Goal: Task Accomplishment & Management: Complete application form

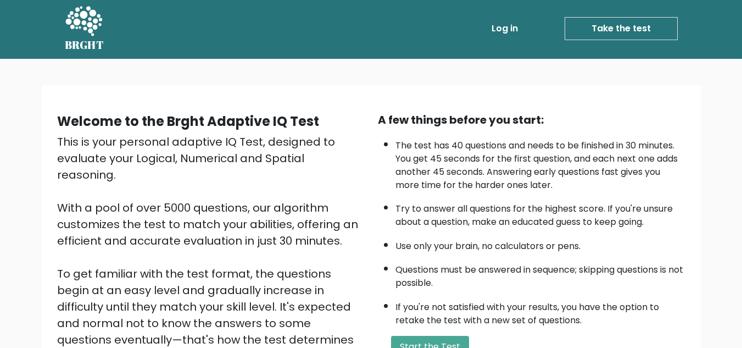
scroll to position [1, 0]
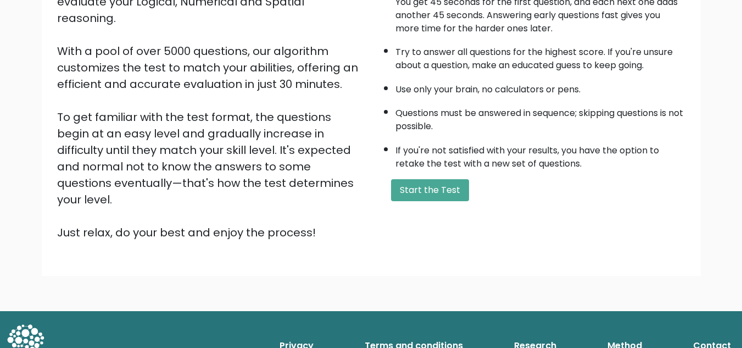
scroll to position [163, 0]
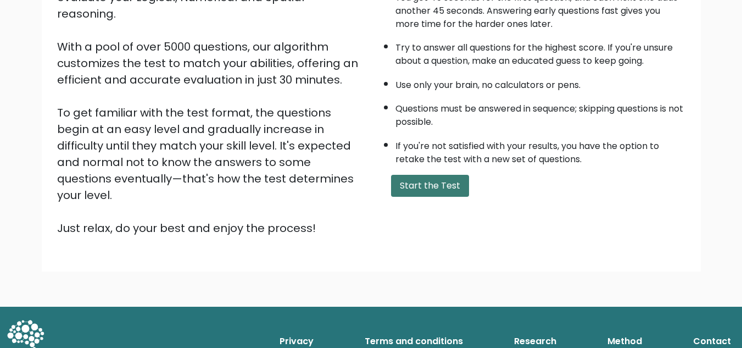
click at [391, 197] on button "Start the Test" at bounding box center [430, 186] width 78 height 22
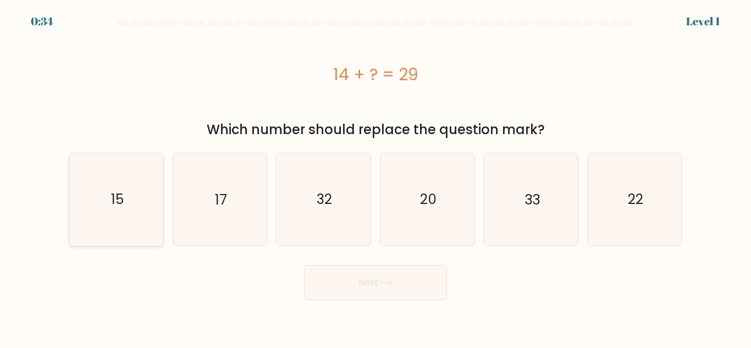
click at [112, 204] on text "15" at bounding box center [116, 199] width 13 height 19
click at [375, 177] on input "a. 15" at bounding box center [375, 175] width 1 height 3
radio input "true"
click at [436, 295] on button "Next" at bounding box center [375, 282] width 143 height 35
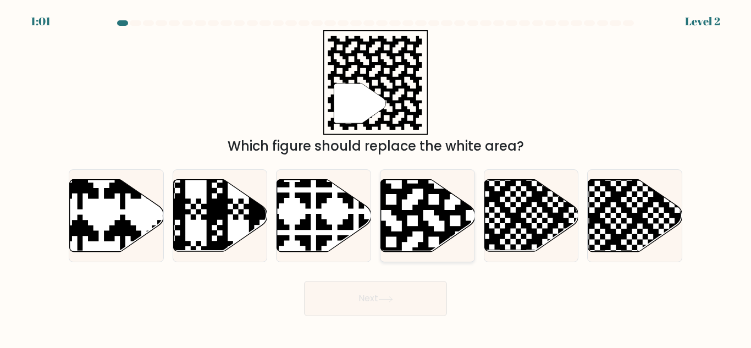
click at [418, 232] on icon at bounding box center [428, 216] width 94 height 72
click at [376, 177] on input "d." at bounding box center [375, 175] width 1 height 3
radio input "true"
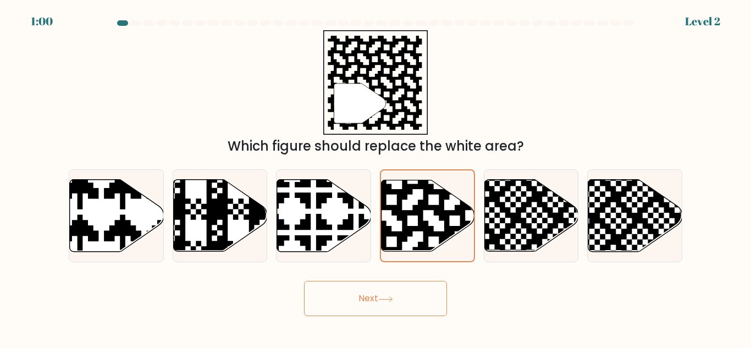
click at [386, 305] on button "Next" at bounding box center [375, 298] width 143 height 35
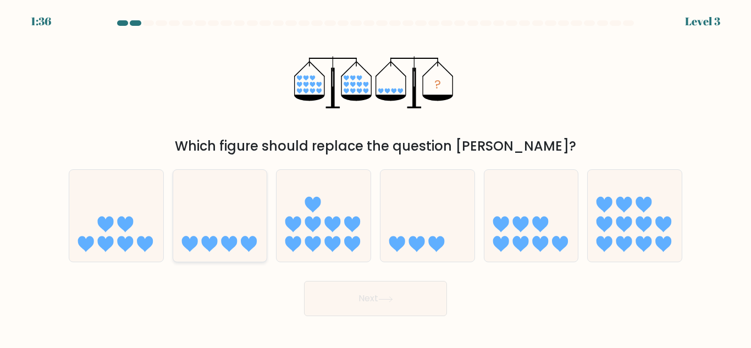
click at [224, 224] on icon at bounding box center [220, 215] width 94 height 77
click at [375, 177] on input "b." at bounding box center [375, 175] width 1 height 3
radio input "true"
click at [323, 288] on button "Next" at bounding box center [375, 298] width 143 height 35
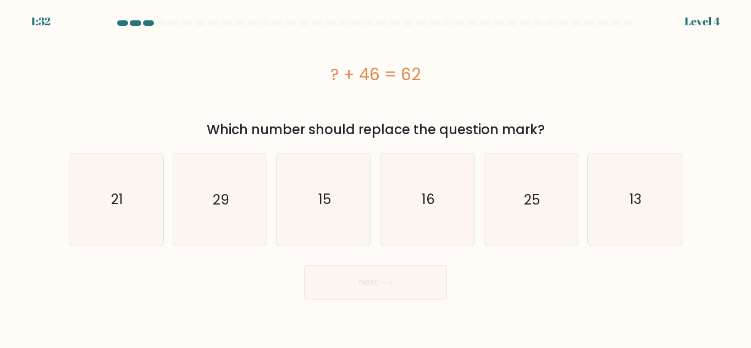
click at [323, 288] on button "Next" at bounding box center [375, 282] width 143 height 35
click at [478, 252] on form "a." at bounding box center [375, 160] width 751 height 280
click at [404, 217] on icon "16" at bounding box center [427, 199] width 92 height 92
click at [376, 177] on input "d. 16" at bounding box center [375, 175] width 1 height 3
radio input "true"
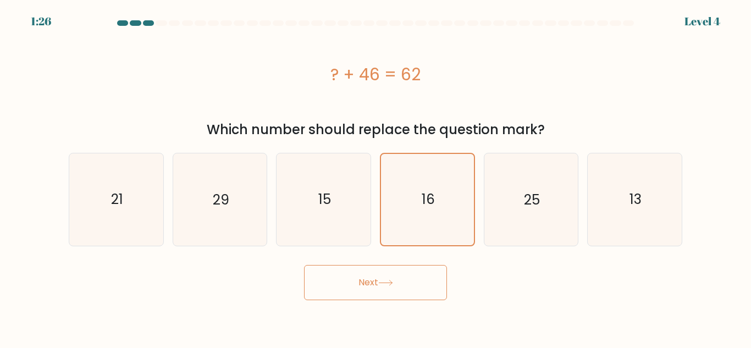
click at [372, 292] on button "Next" at bounding box center [375, 282] width 143 height 35
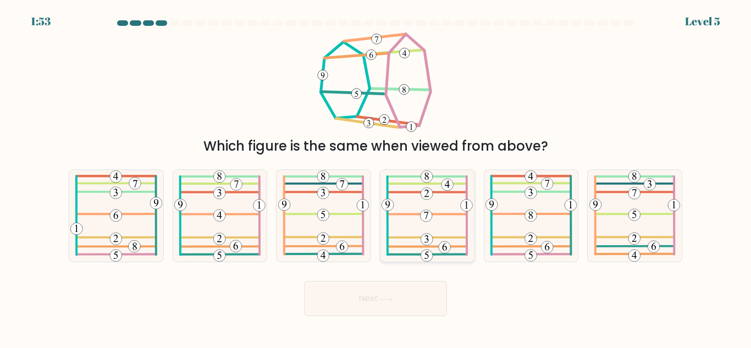
click at [405, 234] on icon at bounding box center [426, 216] width 91 height 92
click at [376, 177] on input "d." at bounding box center [375, 175] width 1 height 3
radio input "true"
click at [396, 307] on button "Next" at bounding box center [375, 298] width 143 height 35
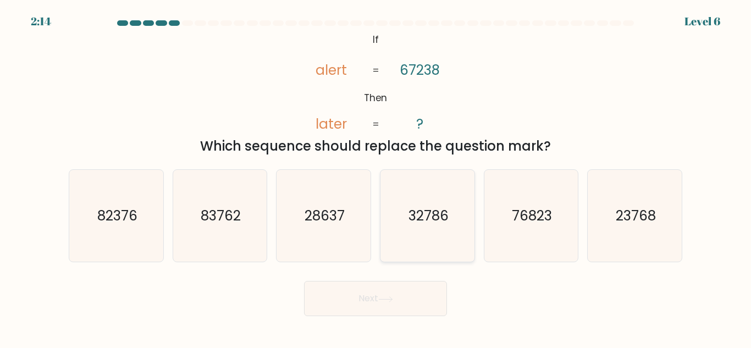
click at [412, 227] on icon "32786" at bounding box center [427, 216] width 92 height 92
click at [376, 177] on input "d. 32786" at bounding box center [375, 175] width 1 height 3
radio input "true"
click at [393, 293] on button "Next" at bounding box center [375, 298] width 143 height 35
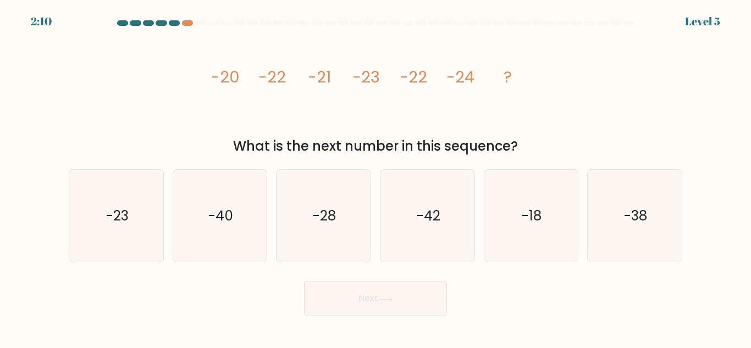
click at [393, 293] on button "Next" at bounding box center [375, 298] width 143 height 35
click at [402, 131] on icon "image/svg+xml -20 -22 -21 -23 -22 -24 ?" at bounding box center [375, 82] width 330 height 104
click at [157, 225] on icon "-23" at bounding box center [116, 216] width 92 height 92
click at [375, 177] on input "a. -23" at bounding box center [375, 175] width 1 height 3
radio input "true"
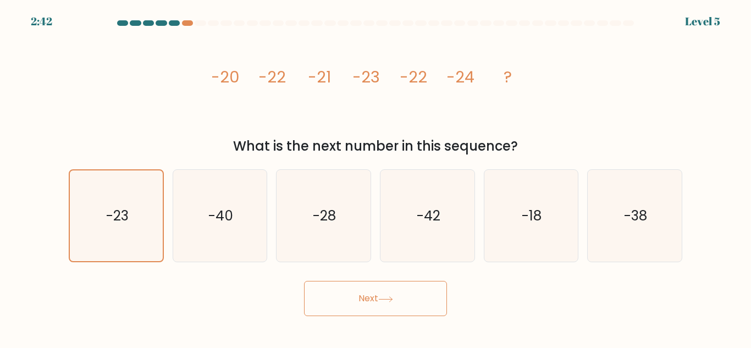
click at [402, 308] on button "Next" at bounding box center [375, 298] width 143 height 35
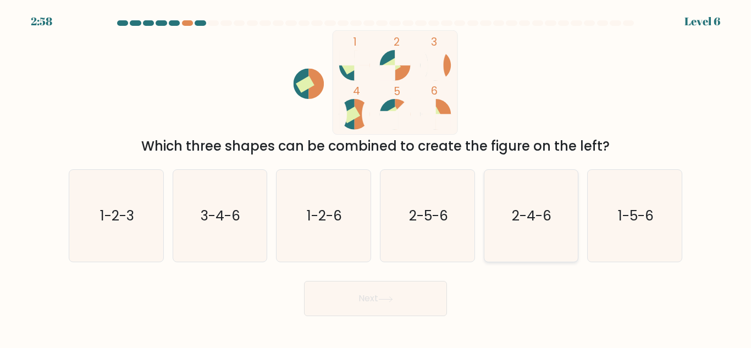
click at [514, 201] on icon "2-4-6" at bounding box center [531, 216] width 92 height 92
click at [376, 177] on input "e. 2-4-6" at bounding box center [375, 175] width 1 height 3
radio input "true"
click at [360, 302] on button "Next" at bounding box center [375, 298] width 143 height 35
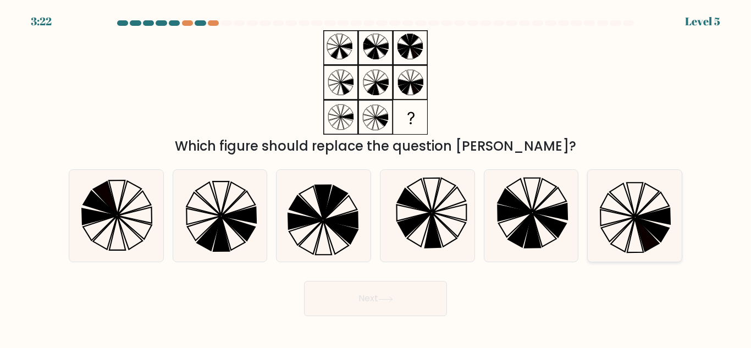
click at [610, 236] on icon at bounding box center [634, 216] width 92 height 92
click at [376, 177] on input "f." at bounding box center [375, 175] width 1 height 3
radio input "true"
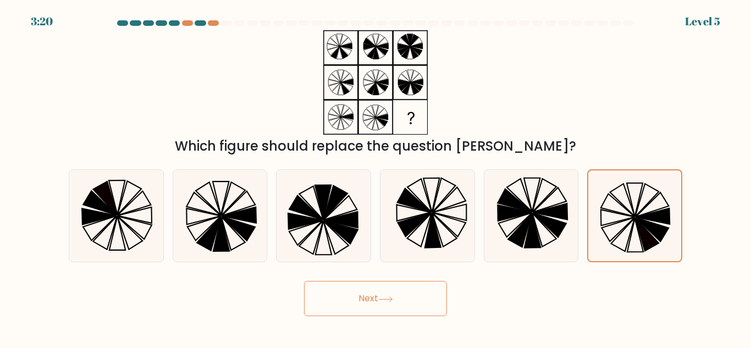
click at [330, 305] on button "Next" at bounding box center [375, 298] width 143 height 35
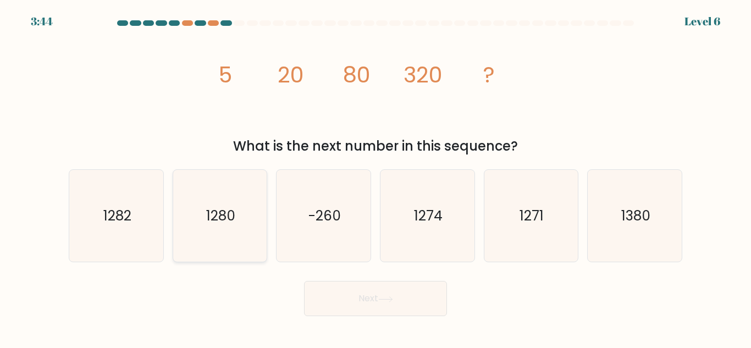
click at [258, 221] on icon "1280" at bounding box center [220, 216] width 92 height 92
click at [375, 177] on input "b. 1280" at bounding box center [375, 175] width 1 height 3
radio input "true"
click at [376, 297] on button "Next" at bounding box center [375, 298] width 143 height 35
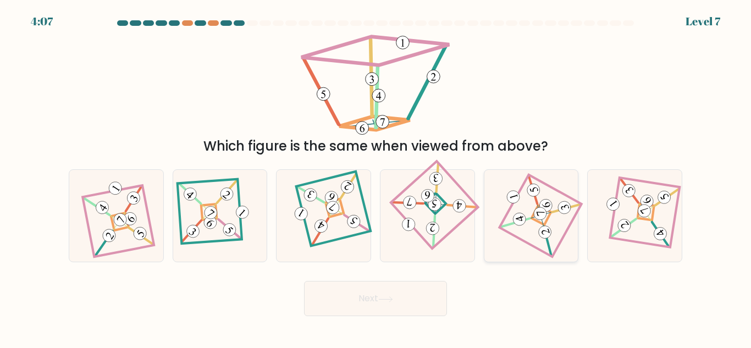
click at [528, 199] on icon at bounding box center [530, 216] width 63 height 74
click at [376, 177] on input "e." at bounding box center [375, 175] width 1 height 3
radio input "true"
click at [393, 286] on button "Next" at bounding box center [375, 298] width 143 height 35
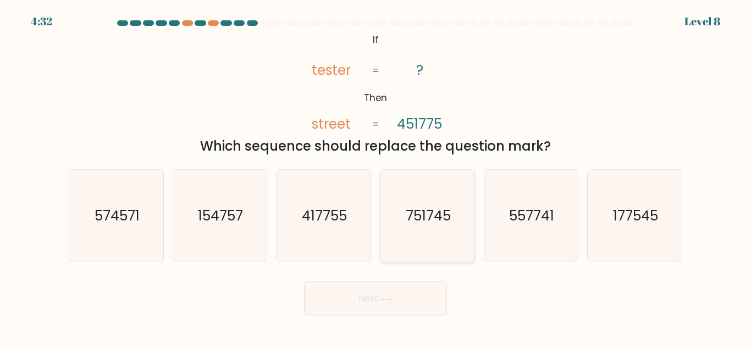
click at [440, 216] on text "751745" at bounding box center [427, 215] width 45 height 19
click at [376, 177] on input "d. 751745" at bounding box center [375, 175] width 1 height 3
radio input "true"
click at [388, 288] on button "Next" at bounding box center [375, 298] width 143 height 35
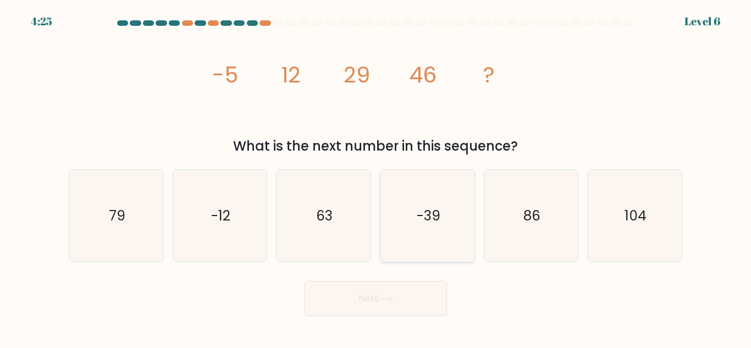
click at [420, 242] on icon "-39" at bounding box center [427, 216] width 92 height 92
click at [376, 177] on input "d. -39" at bounding box center [375, 175] width 1 height 3
radio input "true"
click at [302, 234] on icon "63" at bounding box center [323, 216] width 92 height 92
click at [375, 177] on input "c. 63" at bounding box center [375, 175] width 1 height 3
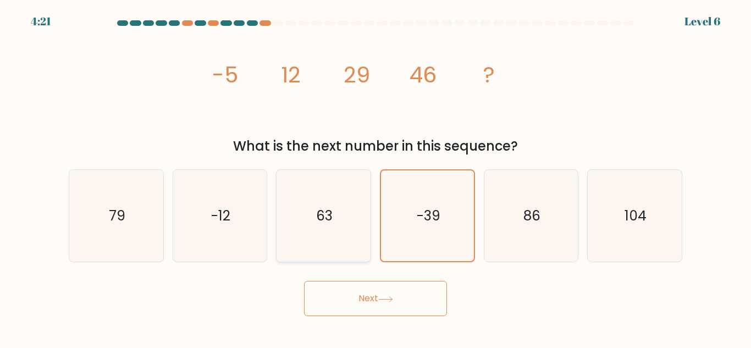
radio input "true"
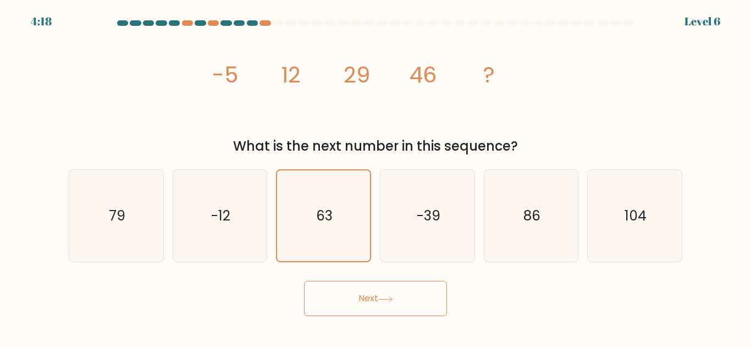
click at [347, 286] on button "Next" at bounding box center [375, 298] width 143 height 35
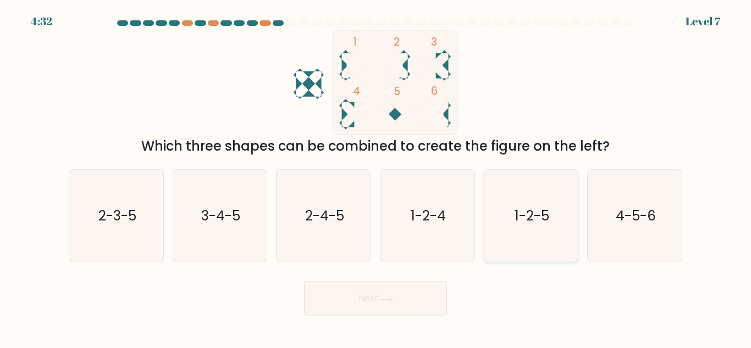
click at [527, 230] on icon "1-2-5" at bounding box center [531, 216] width 92 height 92
click at [376, 177] on input "e. 1-2-5" at bounding box center [375, 175] width 1 height 3
radio input "true"
click at [425, 291] on button "Next" at bounding box center [375, 298] width 143 height 35
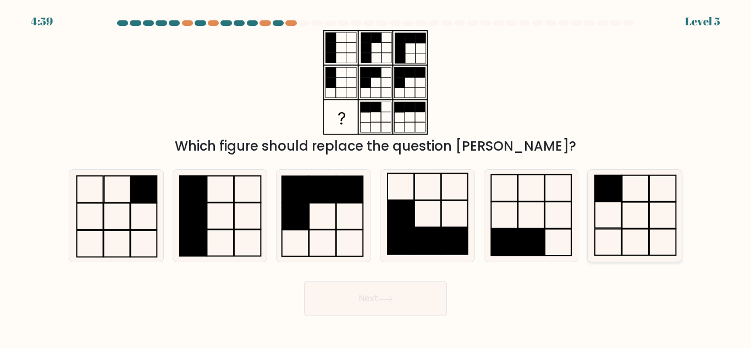
click at [662, 216] on icon at bounding box center [634, 216] width 92 height 92
click at [376, 177] on input "f." at bounding box center [375, 175] width 1 height 3
radio input "true"
click at [391, 303] on button "Next" at bounding box center [375, 298] width 143 height 35
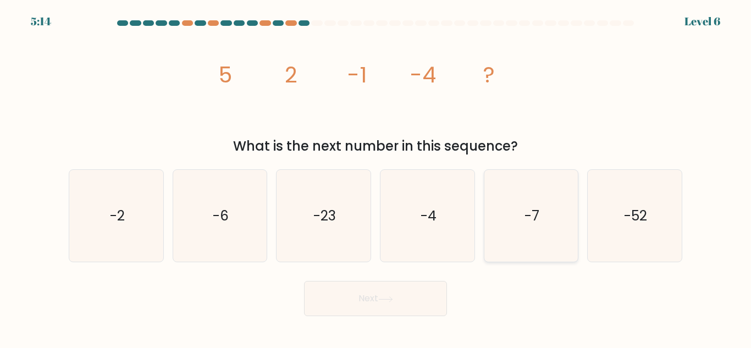
click at [526, 226] on icon "-7" at bounding box center [531, 216] width 92 height 92
click at [376, 177] on input "e. -7" at bounding box center [375, 175] width 1 height 3
radio input "true"
click at [215, 207] on text "-6" at bounding box center [221, 215] width 16 height 19
click at [375, 177] on input "b. -6" at bounding box center [375, 175] width 1 height 3
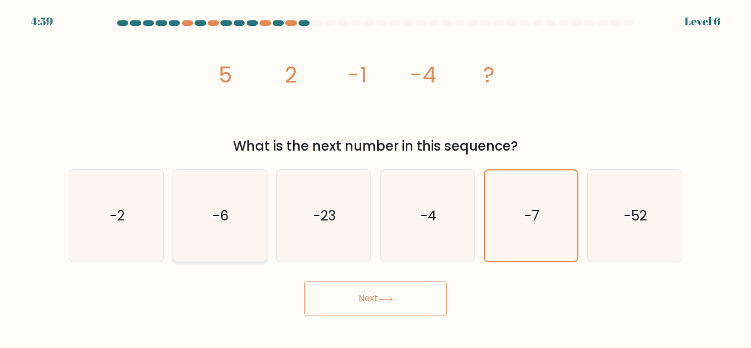
radio input "true"
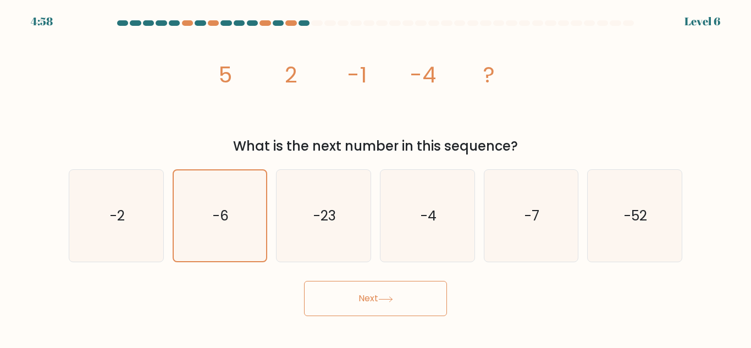
click at [371, 308] on button "Next" at bounding box center [375, 298] width 143 height 35
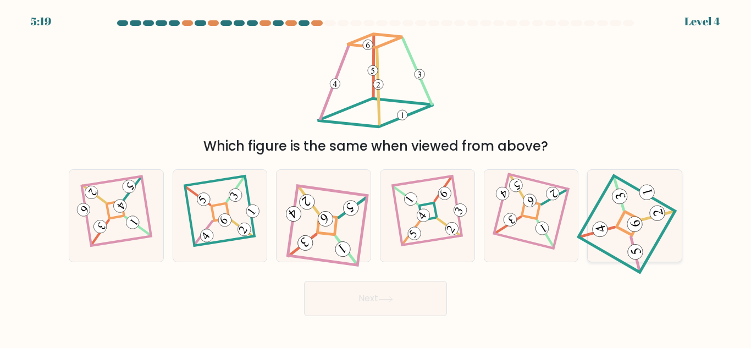
click at [602, 225] on 838 at bounding box center [600, 229] width 19 height 19
click at [376, 177] on input "f." at bounding box center [375, 175] width 1 height 3
radio input "true"
click at [368, 308] on button "Next" at bounding box center [375, 298] width 143 height 35
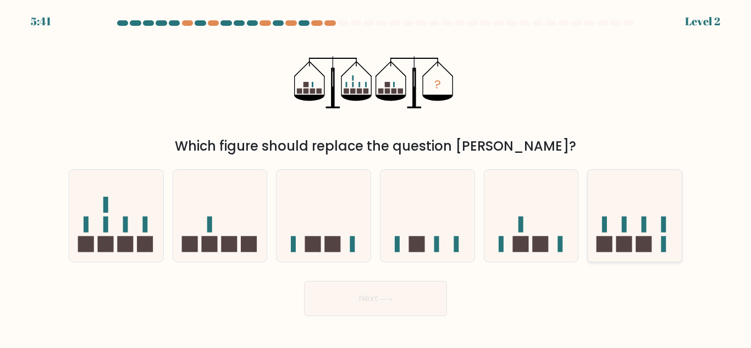
click at [608, 235] on icon at bounding box center [634, 215] width 94 height 77
click at [376, 177] on input "f." at bounding box center [375, 175] width 1 height 3
radio input "true"
click at [105, 226] on rect at bounding box center [105, 224] width 5 height 16
click at [375, 177] on input "a." at bounding box center [375, 175] width 1 height 3
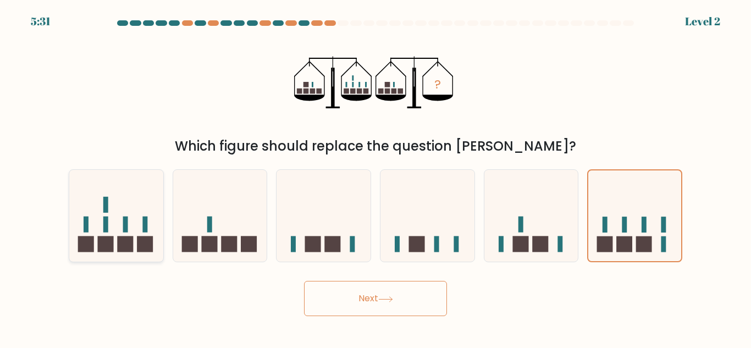
radio input "true"
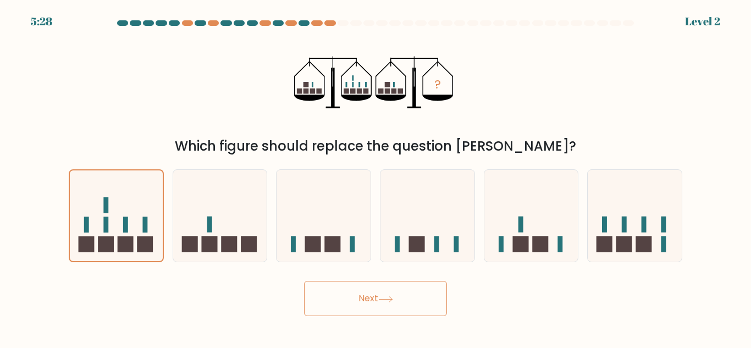
click at [332, 305] on button "Next" at bounding box center [375, 298] width 143 height 35
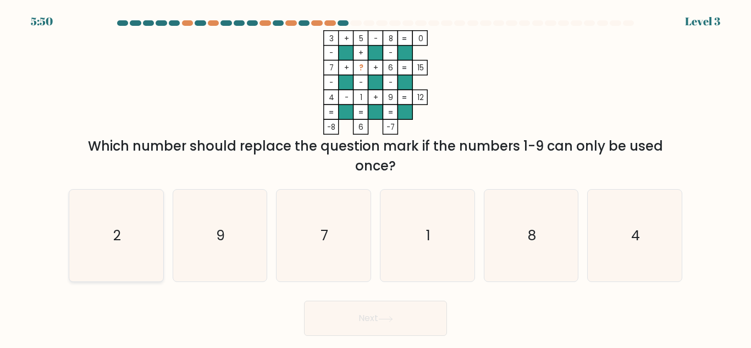
click at [154, 234] on icon "2" at bounding box center [116, 236] width 92 height 92
click at [375, 177] on input "a. 2" at bounding box center [375, 175] width 1 height 3
radio input "true"
click at [438, 318] on button "Next" at bounding box center [375, 318] width 143 height 35
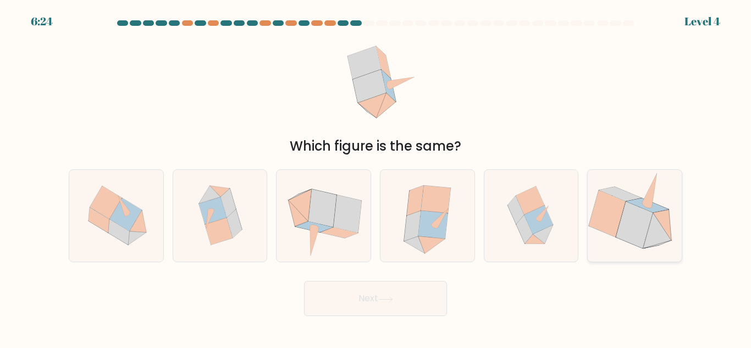
click at [601, 210] on icon at bounding box center [606, 213] width 37 height 46
click at [376, 177] on input "f." at bounding box center [375, 175] width 1 height 3
radio input "true"
click at [384, 312] on button "Next" at bounding box center [375, 298] width 143 height 35
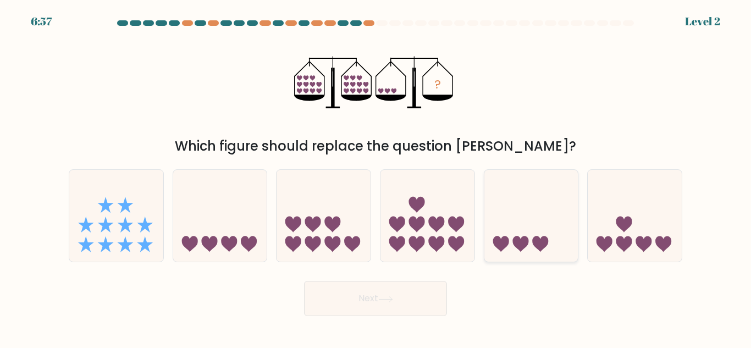
click at [542, 238] on icon at bounding box center [540, 244] width 16 height 16
click at [376, 177] on input "e." at bounding box center [375, 175] width 1 height 3
radio input "true"
click at [410, 311] on button "Next" at bounding box center [375, 298] width 143 height 35
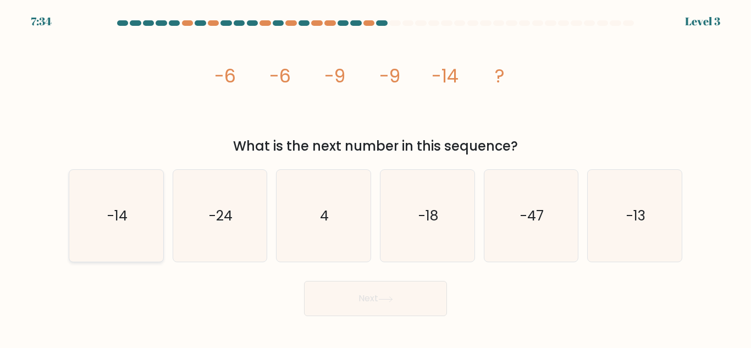
click at [113, 230] on icon "-14" at bounding box center [116, 216] width 92 height 92
click at [375, 177] on input "a. -14" at bounding box center [375, 175] width 1 height 3
radio input "true"
click at [311, 286] on button "Next" at bounding box center [375, 298] width 143 height 35
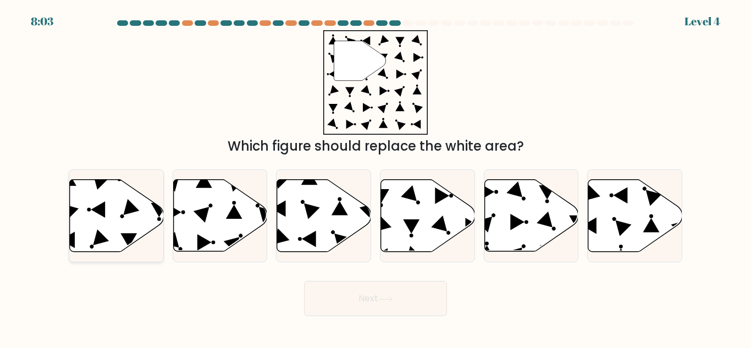
click at [86, 235] on icon at bounding box center [117, 216] width 94 height 72
click at [375, 177] on input "a." at bounding box center [375, 175] width 1 height 3
radio input "true"
click at [419, 305] on button "Next" at bounding box center [375, 298] width 143 height 35
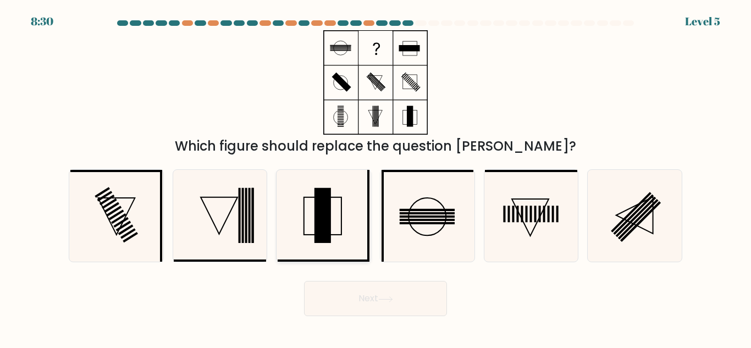
click at [341, 241] on icon at bounding box center [323, 216] width 92 height 92
click at [375, 177] on input "c." at bounding box center [375, 175] width 1 height 3
radio input "true"
click at [552, 224] on icon at bounding box center [531, 216] width 92 height 92
click at [376, 177] on input "e." at bounding box center [375, 175] width 1 height 3
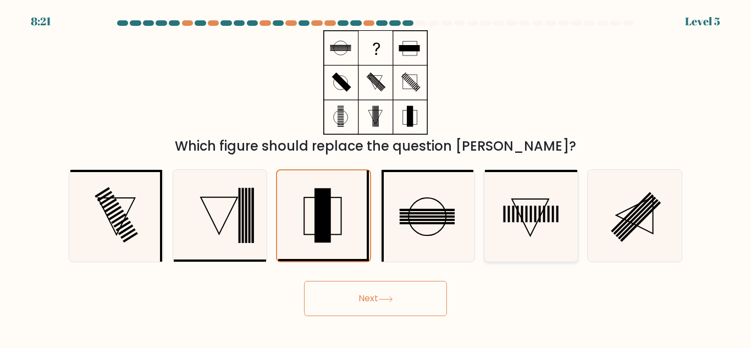
radio input "true"
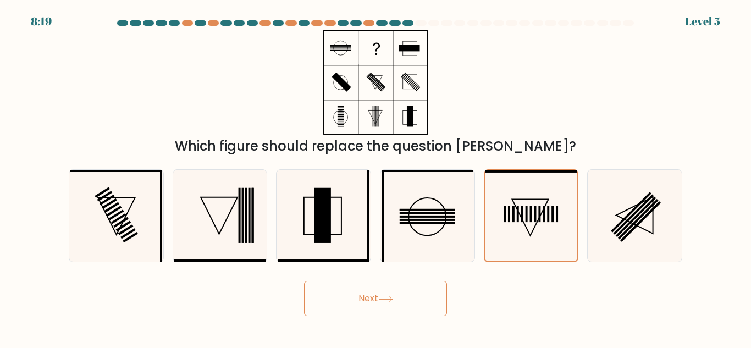
click at [394, 286] on button "Next" at bounding box center [375, 298] width 143 height 35
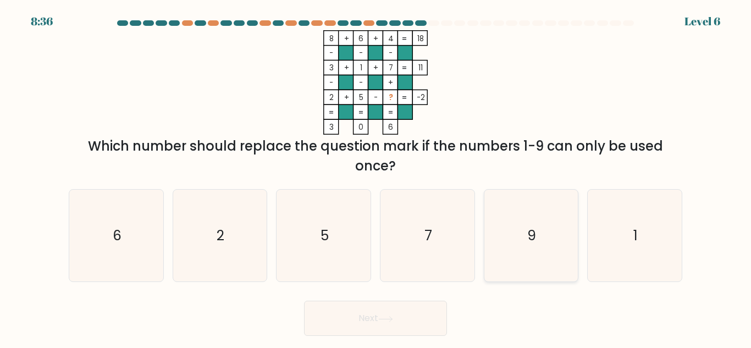
click at [521, 236] on icon "9" at bounding box center [531, 236] width 92 height 92
click at [376, 177] on input "e. 9" at bounding box center [375, 175] width 1 height 3
radio input "true"
click at [422, 326] on button "Next" at bounding box center [375, 318] width 143 height 35
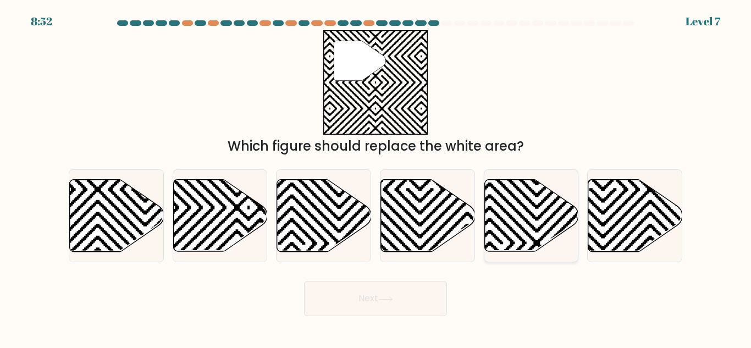
click at [499, 223] on icon at bounding box center [531, 216] width 94 height 72
click at [376, 177] on input "e." at bounding box center [375, 175] width 1 height 3
radio input "true"
click at [413, 288] on button "Next" at bounding box center [375, 298] width 143 height 35
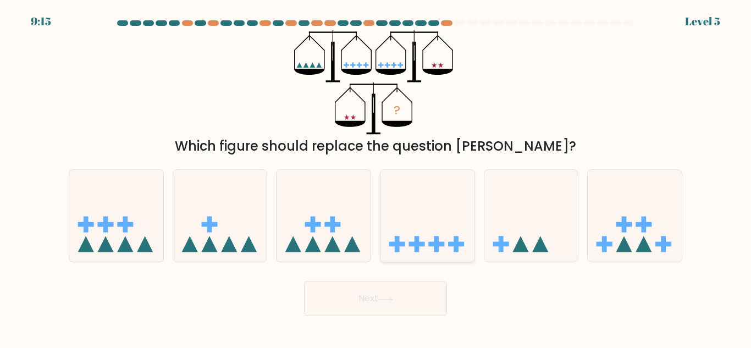
click at [455, 239] on rect at bounding box center [456, 244] width 5 height 16
click at [376, 177] on input "d." at bounding box center [375, 175] width 1 height 3
radio input "true"
click at [408, 310] on button "Next" at bounding box center [375, 298] width 143 height 35
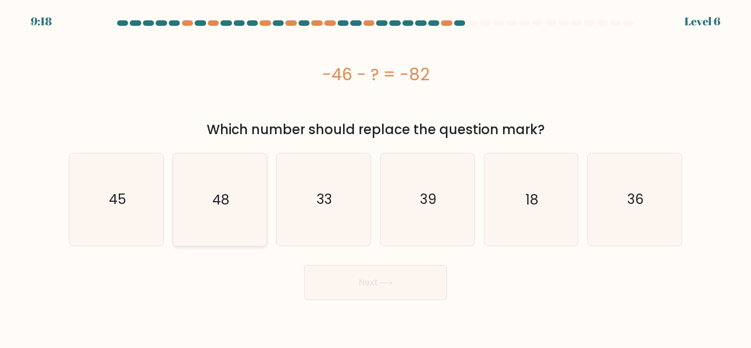
click at [245, 212] on icon "48" at bounding box center [220, 199] width 92 height 92
click at [375, 177] on input "b. 48" at bounding box center [375, 175] width 1 height 3
radio input "true"
click at [619, 197] on icon "36" at bounding box center [634, 199] width 92 height 92
click at [376, 177] on input "f. 36" at bounding box center [375, 175] width 1 height 3
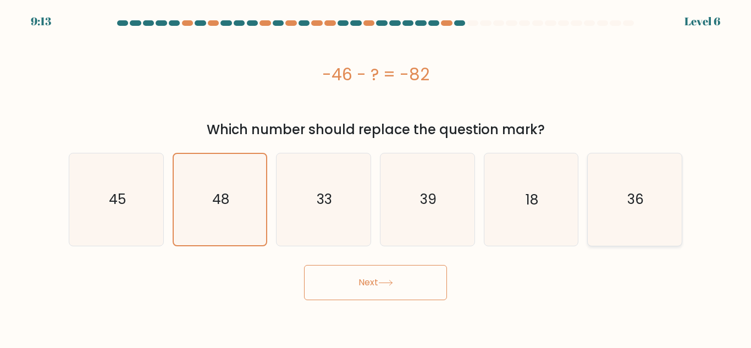
radio input "true"
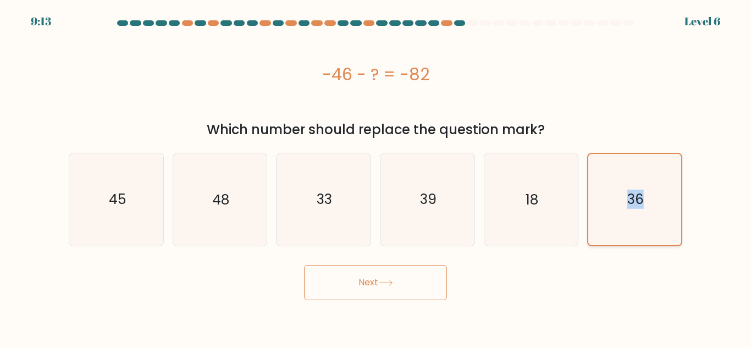
click at [619, 197] on icon "36" at bounding box center [634, 199] width 91 height 91
click at [376, 177] on input "f. 36" at bounding box center [375, 175] width 1 height 3
click at [405, 292] on button "Next" at bounding box center [375, 282] width 143 height 35
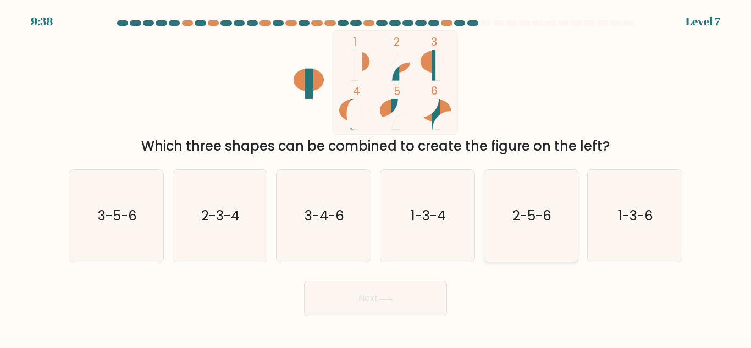
click at [553, 212] on icon "2-5-6" at bounding box center [531, 216] width 92 height 92
click at [376, 177] on input "e. 2-5-6" at bounding box center [375, 175] width 1 height 3
radio input "true"
click at [434, 302] on button "Next" at bounding box center [375, 298] width 143 height 35
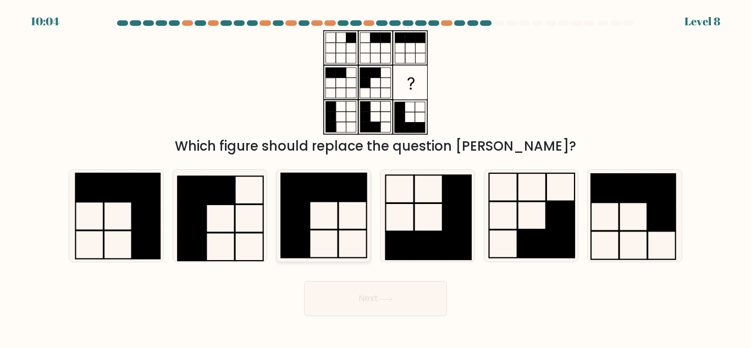
click at [340, 208] on icon at bounding box center [323, 216] width 92 height 92
click at [375, 177] on input "c." at bounding box center [375, 175] width 1 height 3
radio input "true"
click at [224, 233] on rect at bounding box center [221, 247] width 28 height 28
click at [375, 177] on input "b." at bounding box center [375, 175] width 1 height 3
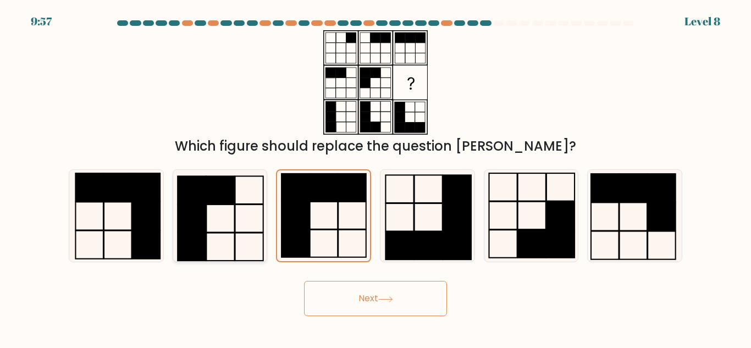
radio input "true"
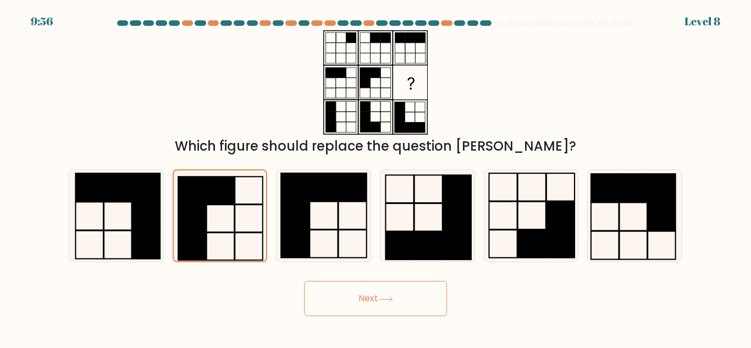
click at [340, 293] on button "Next" at bounding box center [375, 298] width 143 height 35
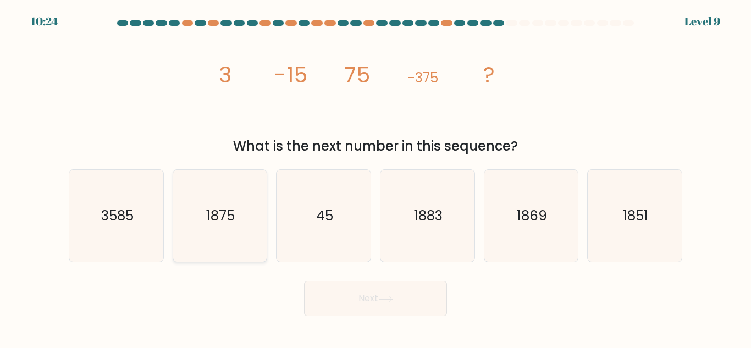
click at [225, 212] on text "1875" at bounding box center [221, 215] width 29 height 19
click at [375, 177] on input "b. 1875" at bounding box center [375, 175] width 1 height 3
radio input "true"
click at [345, 254] on icon "45" at bounding box center [323, 216] width 92 height 92
click at [375, 177] on input "c. 45" at bounding box center [375, 175] width 1 height 3
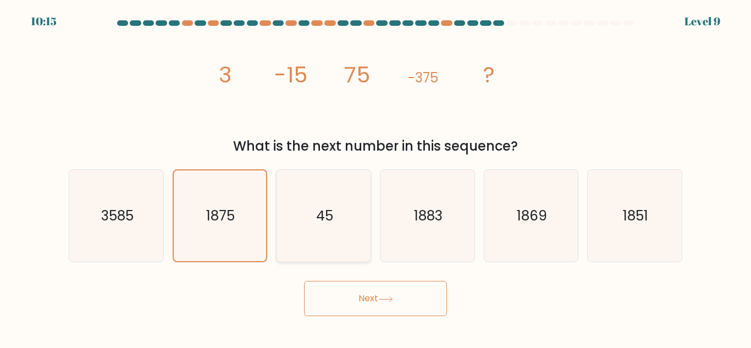
radio input "true"
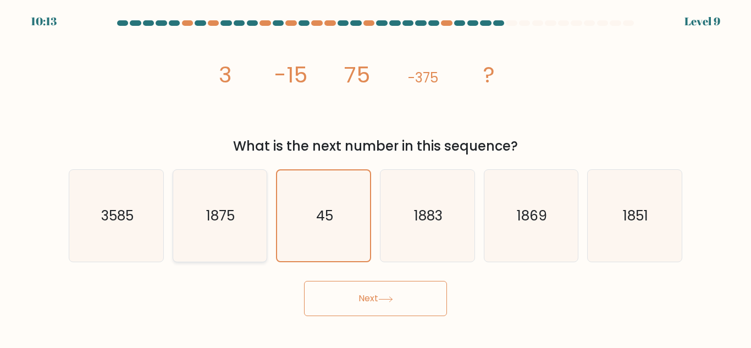
click at [258, 232] on icon "1875" at bounding box center [220, 216] width 92 height 92
click at [375, 177] on input "b. 1875" at bounding box center [375, 175] width 1 height 3
radio input "true"
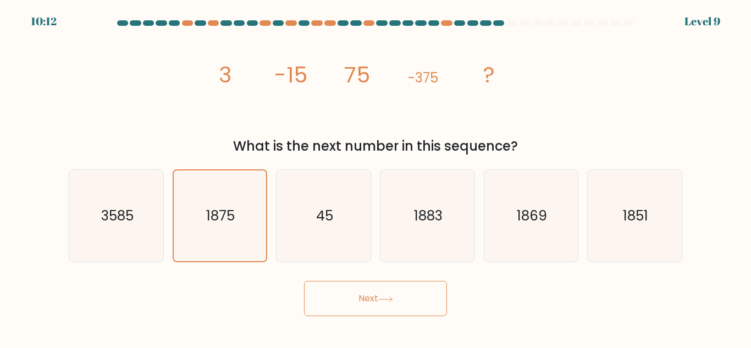
click at [397, 304] on button "Next" at bounding box center [375, 298] width 143 height 35
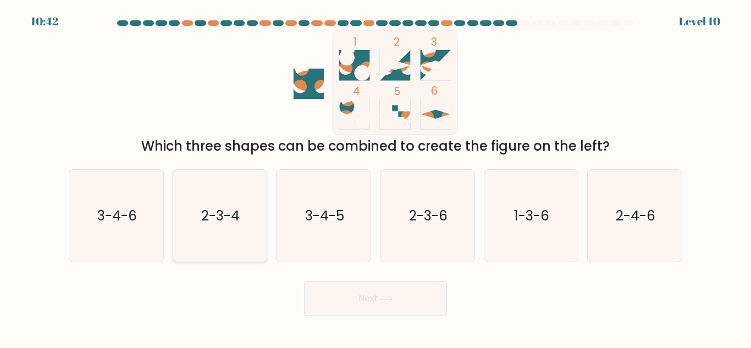
click at [209, 221] on text "2-3-4" at bounding box center [221, 215] width 38 height 19
click at [375, 177] on input "b. 2-3-4" at bounding box center [375, 175] width 1 height 3
radio input "true"
click at [341, 293] on button "Next" at bounding box center [375, 298] width 143 height 35
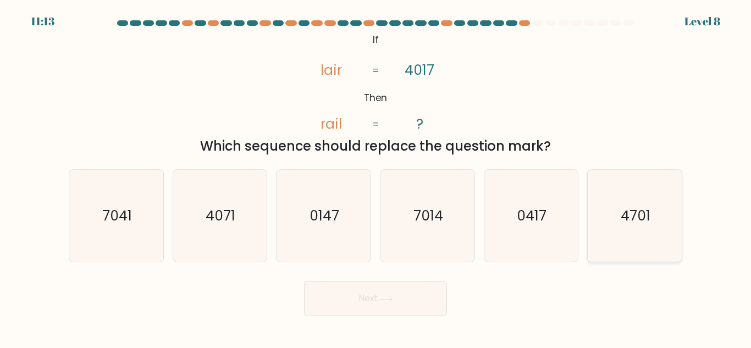
click at [592, 234] on icon "4701" at bounding box center [634, 216] width 92 height 92
click at [376, 177] on input "f. 4701" at bounding box center [375, 175] width 1 height 3
radio input "true"
click at [569, 237] on icon "0417" at bounding box center [531, 216] width 92 height 92
click at [376, 177] on input "e. 0417" at bounding box center [375, 175] width 1 height 3
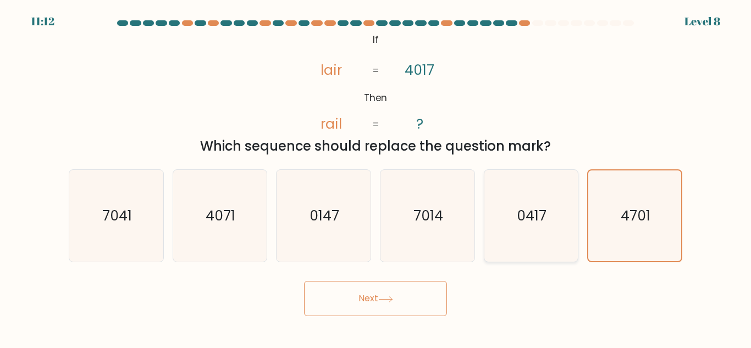
radio input "true"
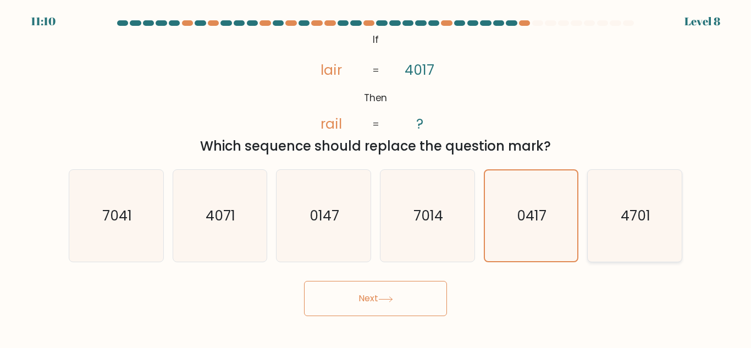
click at [601, 236] on icon "4701" at bounding box center [634, 216] width 92 height 92
click at [376, 177] on input "f. 4701" at bounding box center [375, 175] width 1 height 3
radio input "true"
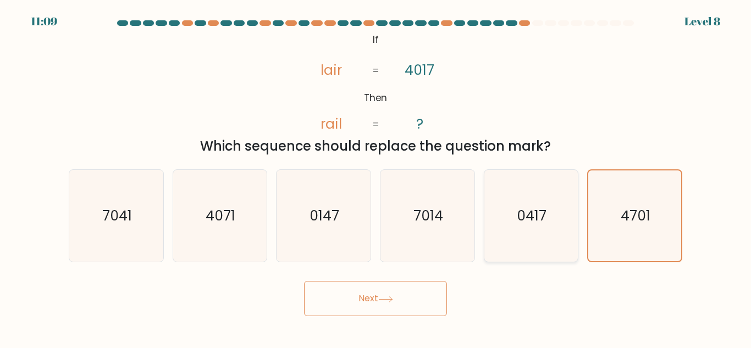
click at [571, 239] on icon "0417" at bounding box center [531, 216] width 92 height 92
click at [376, 177] on input "e. 0417" at bounding box center [375, 175] width 1 height 3
radio input "true"
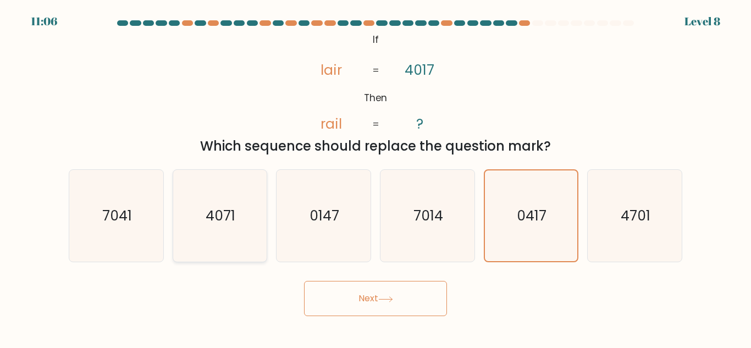
click at [216, 232] on icon "4071" at bounding box center [220, 216] width 92 height 92
click at [375, 177] on input "b. 4071" at bounding box center [375, 175] width 1 height 3
radio input "true"
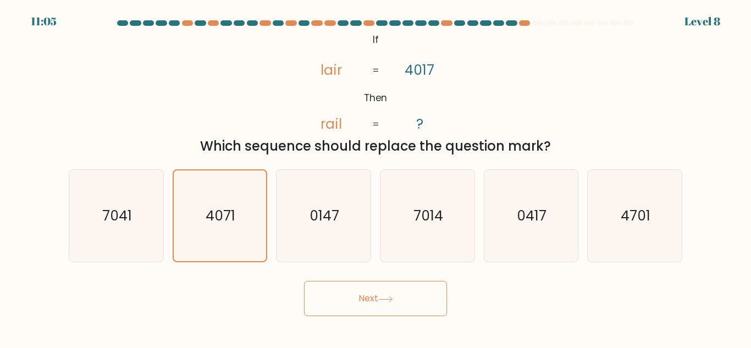
click at [415, 296] on button "Next" at bounding box center [375, 298] width 143 height 35
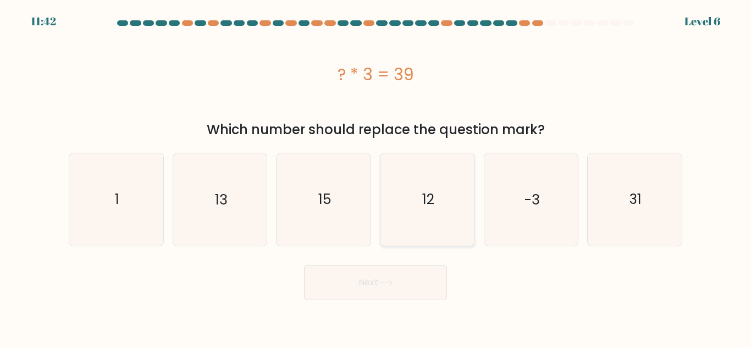
click at [414, 215] on icon "12" at bounding box center [427, 199] width 92 height 92
click at [376, 177] on input "d. 12" at bounding box center [375, 175] width 1 height 3
radio input "true"
click at [418, 271] on button "Next" at bounding box center [375, 282] width 143 height 35
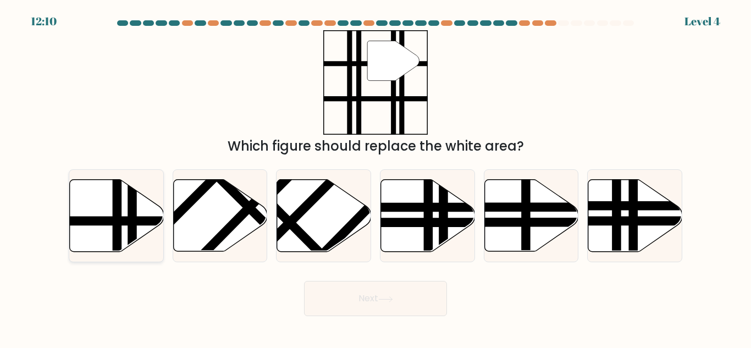
click at [132, 192] on line at bounding box center [132, 254] width 0 height 189
click at [375, 177] on input "a." at bounding box center [375, 175] width 1 height 3
radio input "true"
click at [330, 296] on button "Next" at bounding box center [375, 298] width 143 height 35
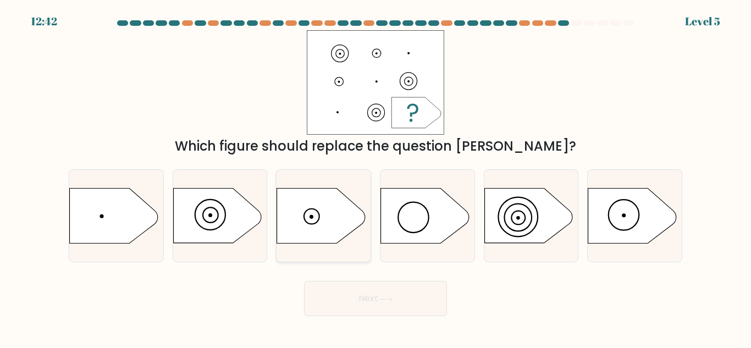
click at [323, 226] on icon at bounding box center [321, 215] width 88 height 55
click at [375, 177] on input "c." at bounding box center [375, 175] width 1 height 3
radio input "true"
click at [368, 290] on button "Next" at bounding box center [375, 298] width 143 height 35
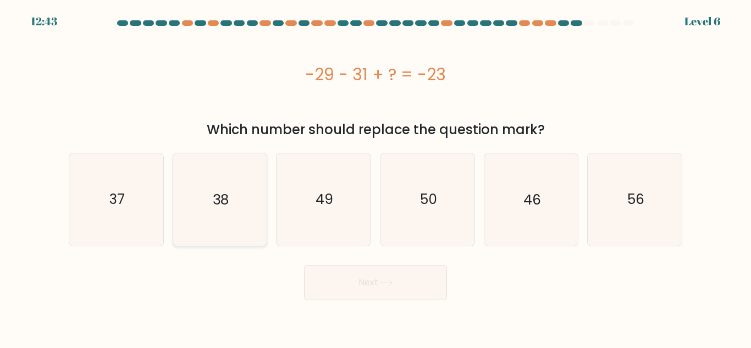
click at [257, 228] on icon "38" at bounding box center [220, 199] width 92 height 92
click at [375, 177] on input "b. 38" at bounding box center [375, 175] width 1 height 3
radio input "true"
click at [374, 276] on button "Next" at bounding box center [375, 282] width 143 height 35
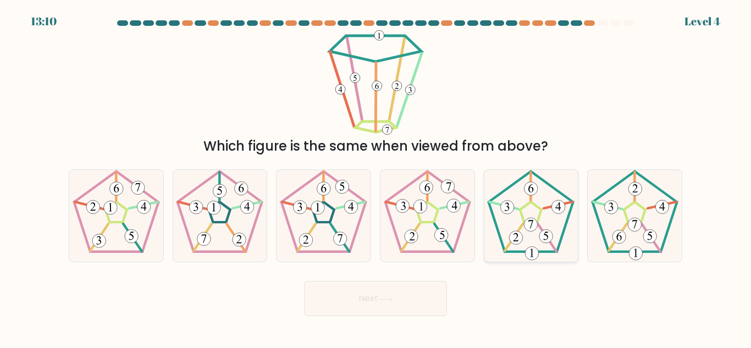
click at [546, 208] on 170 at bounding box center [557, 205] width 29 height 7
click at [376, 177] on input "e." at bounding box center [375, 175] width 1 height 3
radio input "true"
click at [428, 304] on button "Next" at bounding box center [375, 298] width 143 height 35
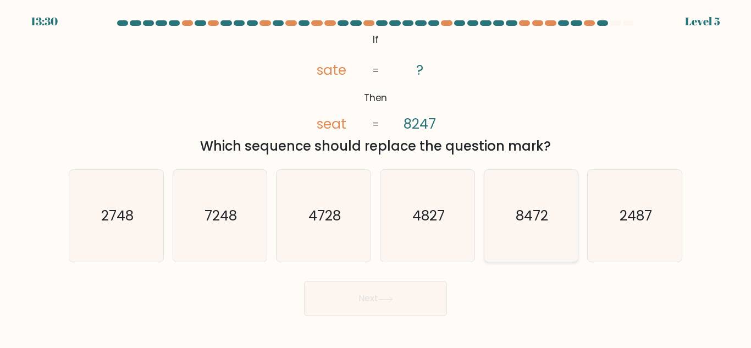
click at [578, 247] on div "8472" at bounding box center [531, 215] width 95 height 93
click at [376, 177] on input "e. 8472" at bounding box center [375, 175] width 1 height 3
radio input "true"
click at [338, 298] on button "Next" at bounding box center [375, 298] width 143 height 35
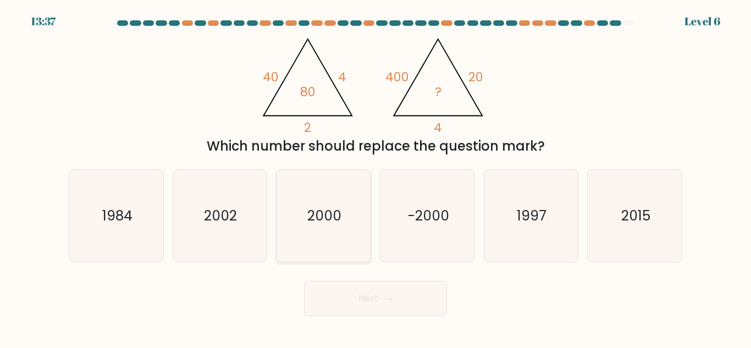
click at [356, 231] on icon "2000" at bounding box center [323, 216] width 92 height 92
click at [375, 177] on input "c. 2000" at bounding box center [375, 175] width 1 height 3
radio input "true"
click at [401, 294] on button "Next" at bounding box center [375, 298] width 143 height 35
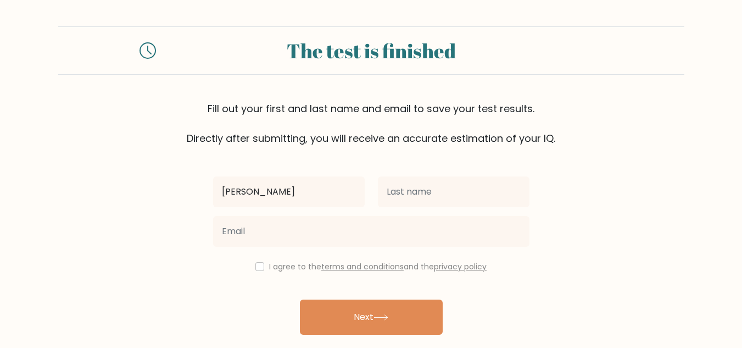
type input "[PERSON_NAME]"
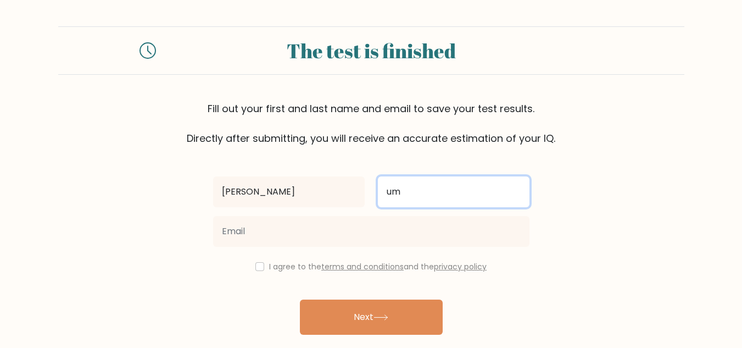
type input "u"
type input "A"
type input "UMALII"
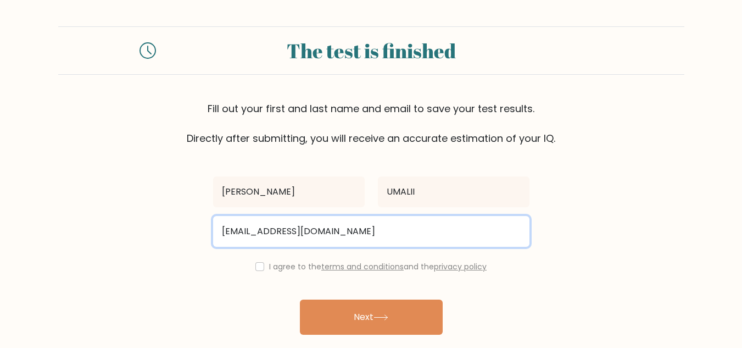
drag, startPoint x: 280, startPoint y: 221, endPoint x: 419, endPoint y: 193, distance: 141.2
click at [419, 193] on div "AIMHELEE MAURENE UMALII aimheleeu@gmail.com I agree to the terms and conditions…" at bounding box center [372, 253] width 330 height 214
type input "aimheleeu@gmail.com"
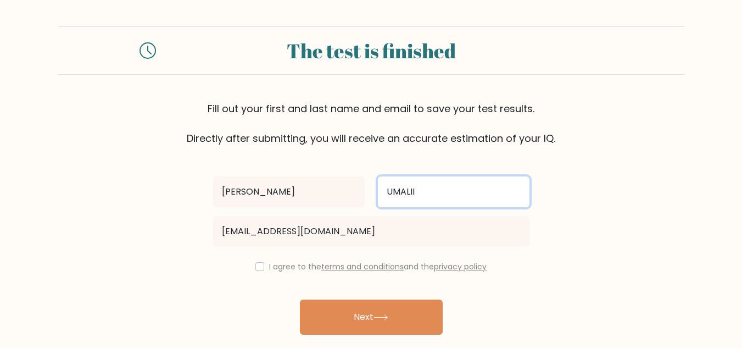
click at [419, 193] on input "UMALII" at bounding box center [454, 191] width 152 height 31
type input "UMALI"
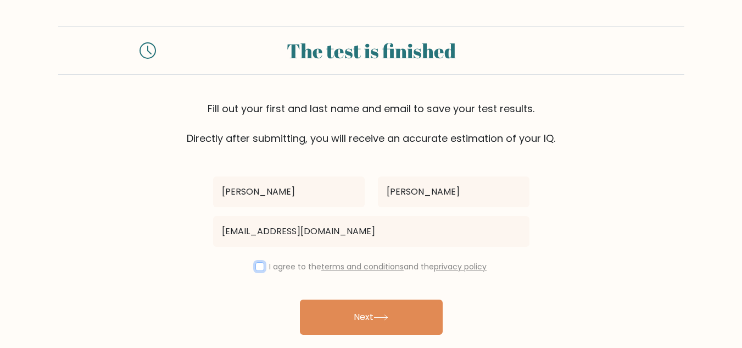
click at [259, 266] on input "checkbox" at bounding box center [259, 266] width 9 height 9
checkbox input "true"
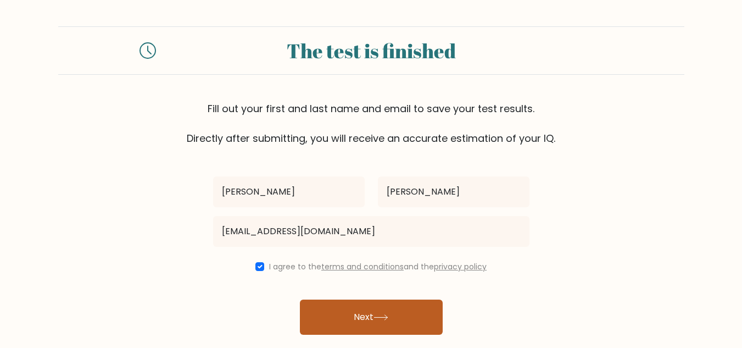
click at [335, 317] on button "Next" at bounding box center [371, 316] width 143 height 35
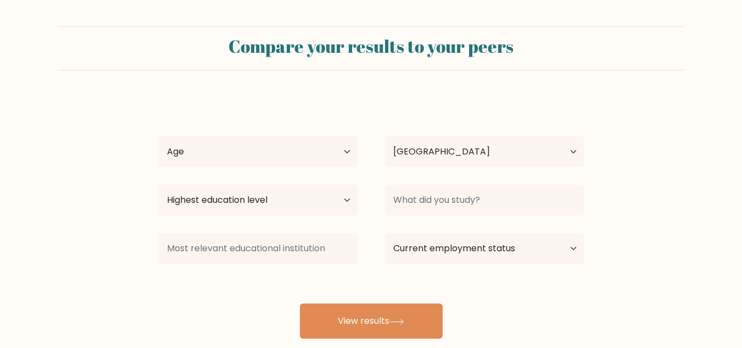
select select "PH"
click at [343, 158] on select "Age Under 18 years old 18-24 years old 25-34 years old 35-44 years old 45-54 ye…" at bounding box center [258, 151] width 200 height 31
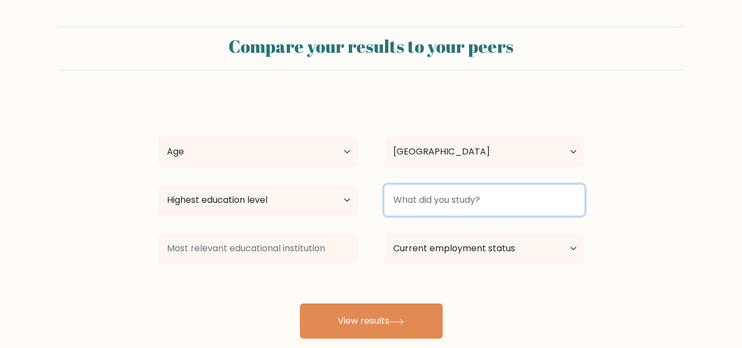
click at [454, 199] on input at bounding box center [485, 200] width 200 height 31
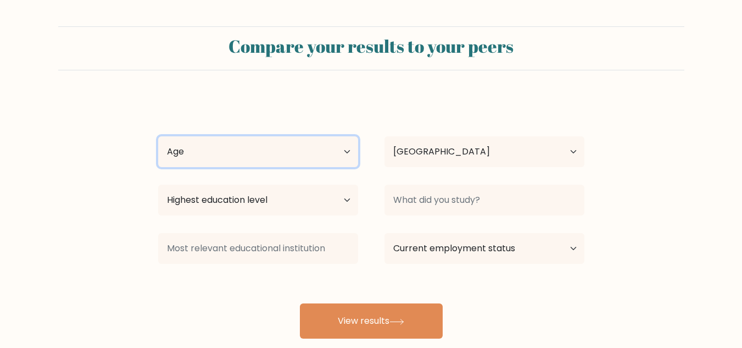
click at [354, 154] on select "Age Under 18 years old 18-24 years old 25-34 years old 35-44 years old 45-54 ye…" at bounding box center [258, 151] width 200 height 31
select select "25_34"
click at [158, 136] on select "Age Under 18 years old 18-24 years old 25-34 years old 35-44 years old 45-54 ye…" at bounding box center [258, 151] width 200 height 31
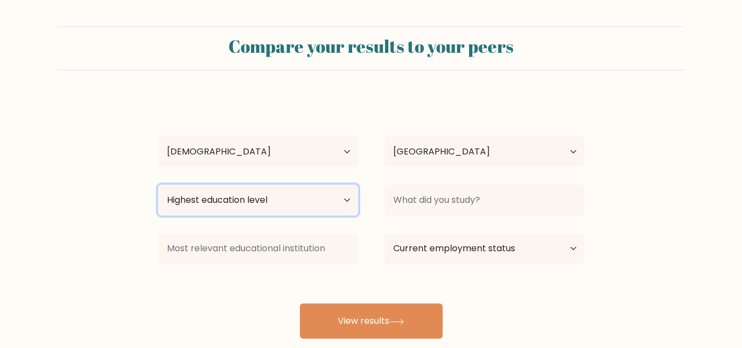
click at [303, 197] on select "Highest education level No schooling Primary Lower Secondary Upper Secondary Oc…" at bounding box center [258, 200] width 200 height 31
select select "bachelors_degree"
click at [158, 185] on select "Highest education level No schooling Primary Lower Secondary Upper Secondary Oc…" at bounding box center [258, 200] width 200 height 31
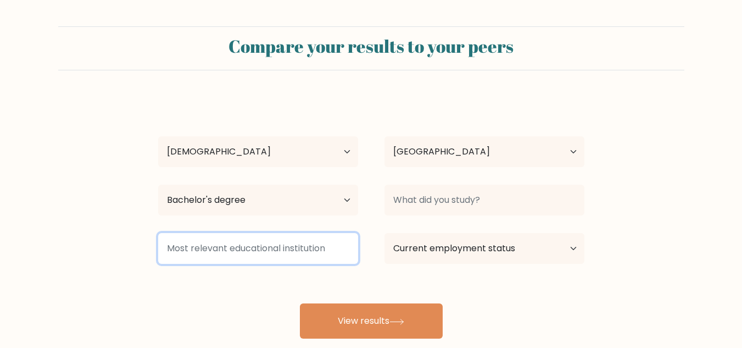
click at [281, 254] on input at bounding box center [258, 248] width 200 height 31
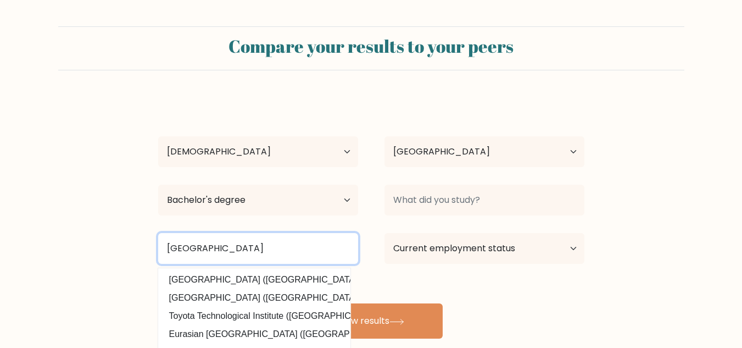
type input "PATEROS TECHNOLOGICAL COLLEGE"
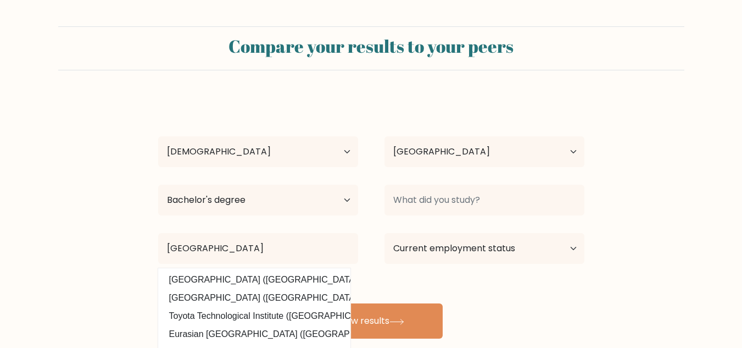
click at [372, 252] on div "Current employment status Employed Student Retired Other / prefer not to answer" at bounding box center [484, 249] width 226 height 40
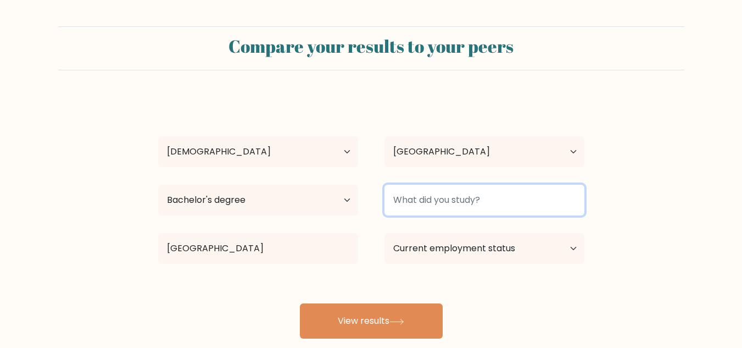
click at [458, 197] on input at bounding box center [485, 200] width 200 height 31
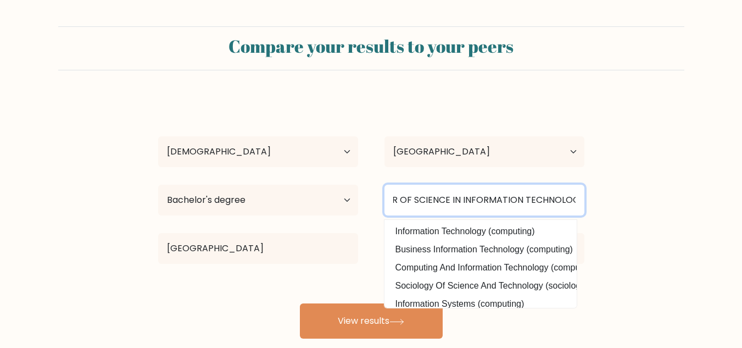
scroll to position [0, 46]
type input "BACHELOR OF SCIENCE IN INFORMATION TECHNOLOGY"
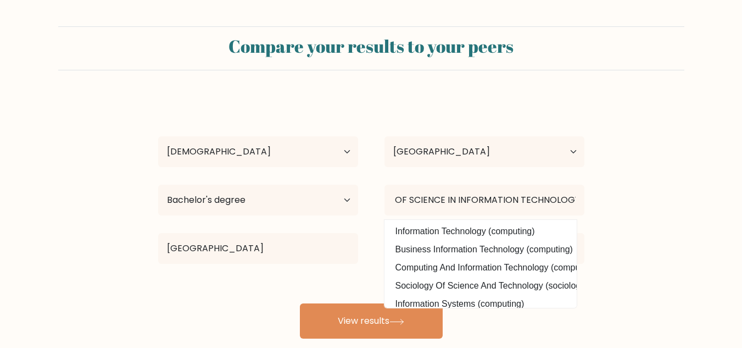
scroll to position [0, 0]
click at [610, 198] on form "Compare your results to your peers AIMHELEE MAURENE UMALI Age Under 18 years ol…" at bounding box center [371, 182] width 742 height 312
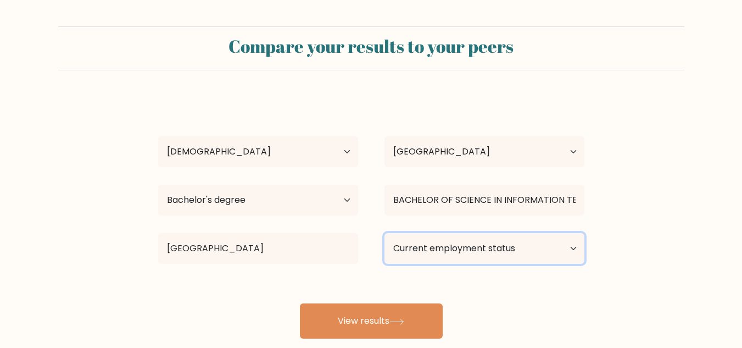
click at [532, 245] on select "Current employment status Employed Student Retired Other / prefer not to answer" at bounding box center [485, 248] width 200 height 31
click at [601, 267] on form "Compare your results to your peers AIMHELEE MAURENE UMALI Age Under 18 years ol…" at bounding box center [371, 182] width 742 height 312
click at [563, 255] on select "Current employment status Employed Student Retired Other / prefer not to answer" at bounding box center [485, 248] width 200 height 31
click at [607, 242] on form "Compare your results to your peers AIMHELEE MAURENE UMALI Age Under 18 years ol…" at bounding box center [371, 182] width 742 height 312
click at [555, 253] on select "Current employment status Employed Student Retired Other / prefer not to answer" at bounding box center [485, 248] width 200 height 31
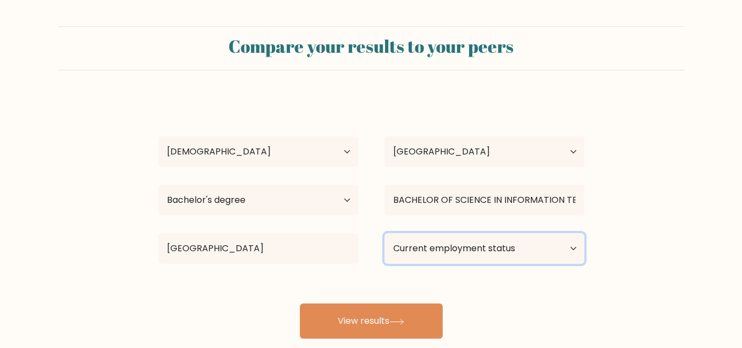
select select "other"
click at [385, 233] on select "Current employment status Employed Student Retired Other / prefer not to answer" at bounding box center [485, 248] width 200 height 31
click at [530, 254] on select "Current employment status Employed Student Retired Other / prefer not to answer" at bounding box center [485, 248] width 200 height 31
click at [385, 233] on select "Current employment status Employed Student Retired Other / prefer not to answer" at bounding box center [485, 248] width 200 height 31
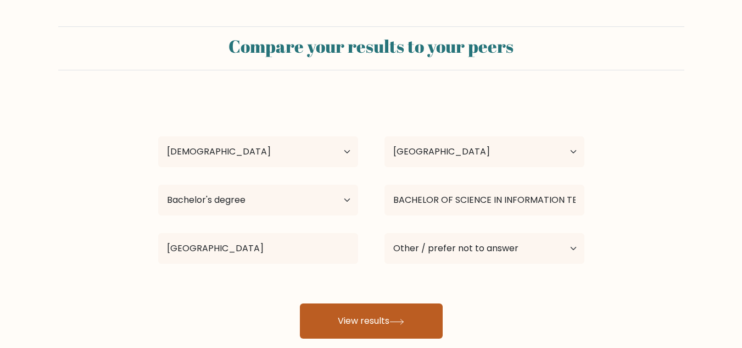
click at [427, 322] on button "View results" at bounding box center [371, 320] width 143 height 35
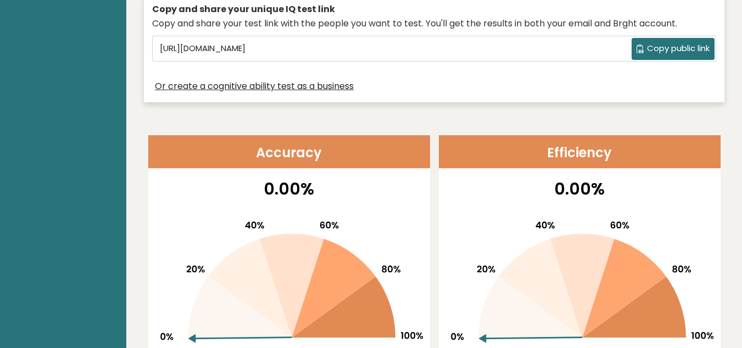
scroll to position [341, 0]
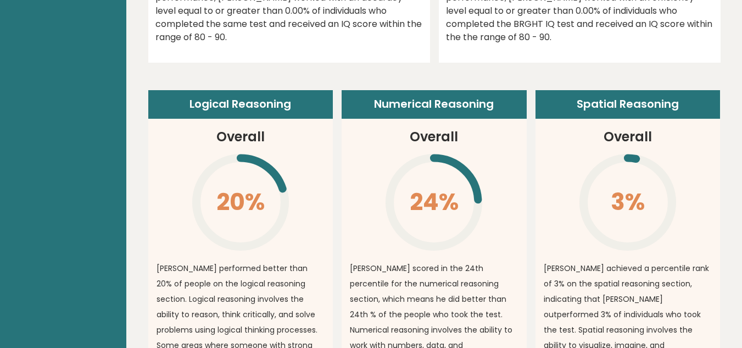
click at [550, 188] on article "Spatial Reasoning Overall 3% \ [PERSON_NAME] achieved a percentile rank of 3% o…" at bounding box center [628, 284] width 185 height 388
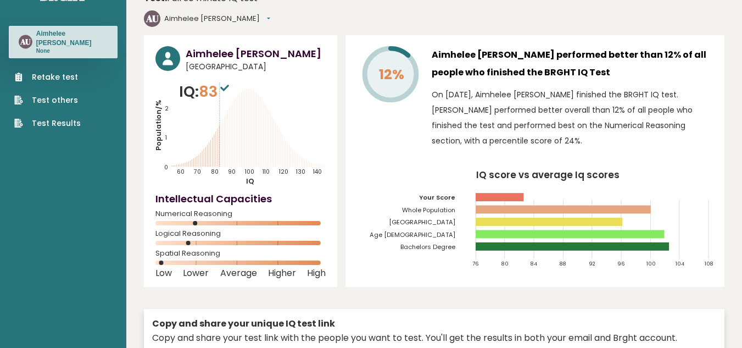
scroll to position [0, 0]
